Goal: Find specific page/section: Find specific page/section

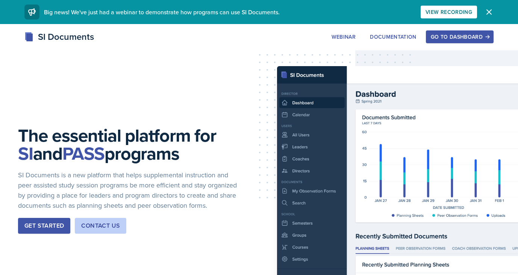
click at [485, 13] on icon "button" at bounding box center [488, 12] width 9 height 9
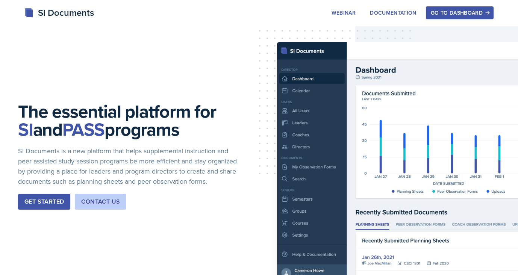
click at [483, 13] on div "Go to Dashboard" at bounding box center [460, 13] width 58 height 6
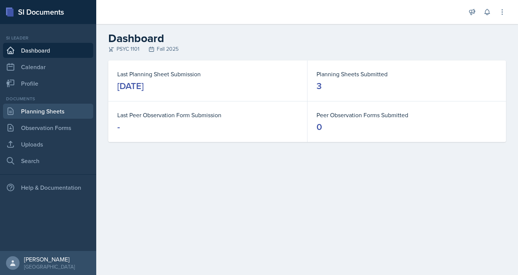
click at [24, 110] on link "Planning Sheets" at bounding box center [48, 111] width 90 height 15
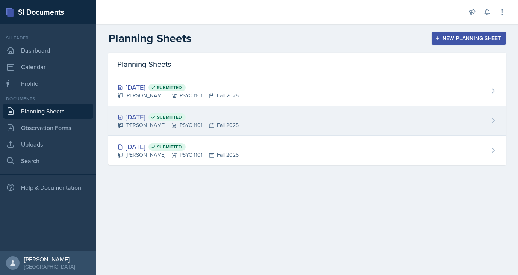
click at [142, 124] on div "[PERSON_NAME] PSYC 1101 Fall 2025" at bounding box center [177, 125] width 121 height 8
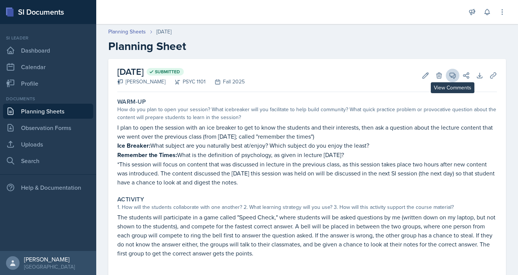
click at [452, 76] on icon at bounding box center [453, 76] width 8 height 8
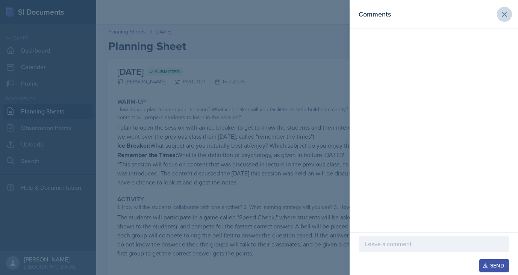
click at [503, 14] on icon at bounding box center [504, 14] width 9 height 9
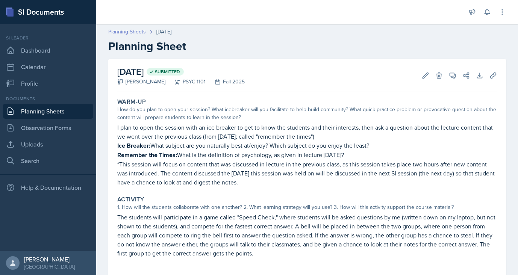
click at [130, 32] on link "Planning Sheets" at bounding box center [127, 32] width 38 height 8
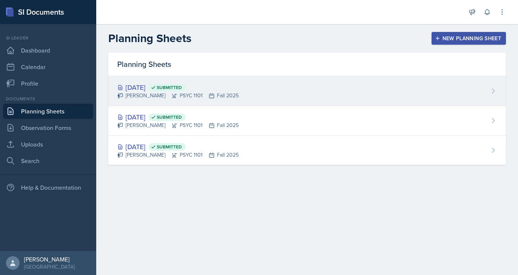
click at [162, 93] on div "[PERSON_NAME] PSYC 1101 Fall 2025" at bounding box center [177, 96] width 121 height 8
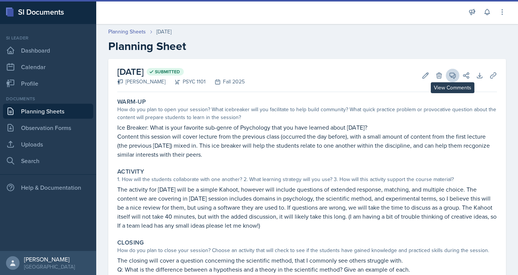
click at [452, 75] on icon at bounding box center [453, 76] width 8 height 8
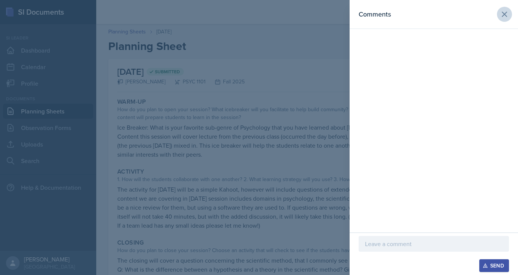
click at [501, 15] on icon at bounding box center [504, 14] width 9 height 9
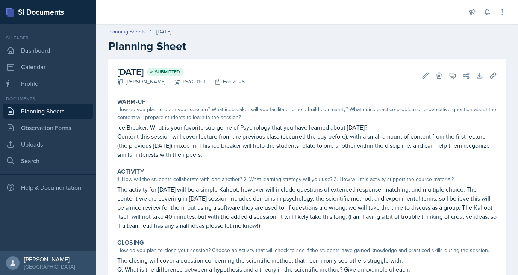
click at [338, 201] on p "The activity for [DATE] will be a simple Kahoot, however will include questions…" at bounding box center [306, 207] width 379 height 45
click at [48, 56] on link "Dashboard" at bounding box center [48, 50] width 90 height 15
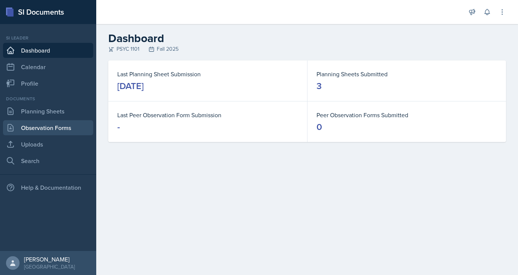
click at [26, 126] on link "Observation Forms" at bounding box center [48, 127] width 90 height 15
